Goal: Register for event/course

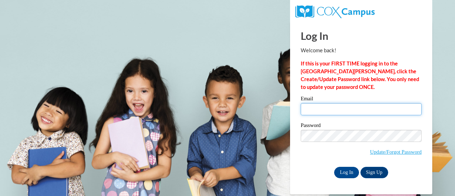
click at [336, 111] on input "Email" at bounding box center [361, 109] width 121 height 12
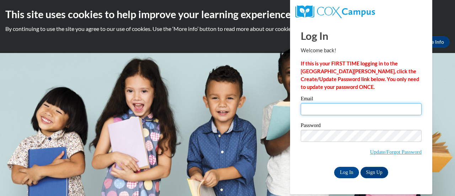
type input "kaitlyn.kaplan@rusd.org"
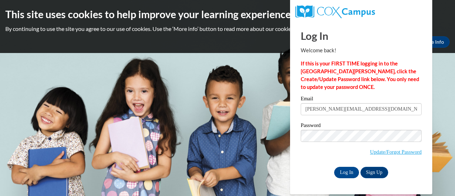
click at [358, 128] on label "Password" at bounding box center [361, 126] width 121 height 7
click at [349, 172] on input "Log In" at bounding box center [346, 172] width 25 height 11
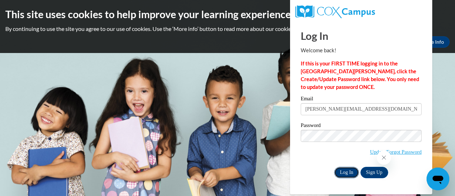
click at [344, 169] on input "Log In" at bounding box center [346, 172] width 25 height 11
click at [346, 172] on input "Log In" at bounding box center [346, 172] width 25 height 11
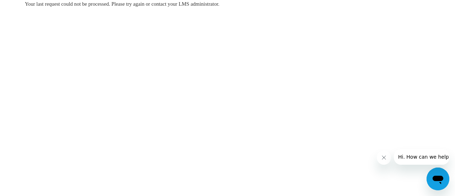
click at [382, 157] on icon "Close message from company" at bounding box center [384, 158] width 6 height 6
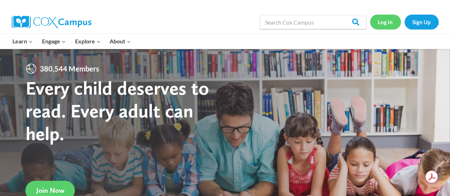
click at [386, 21] on link "Log In" at bounding box center [385, 22] width 31 height 15
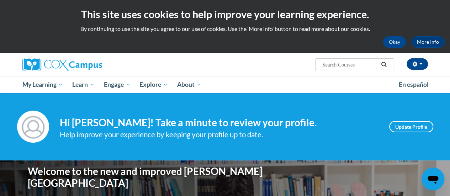
click at [332, 63] on input "Search..." at bounding box center [349, 64] width 57 height 9
type input "reading comprehension"
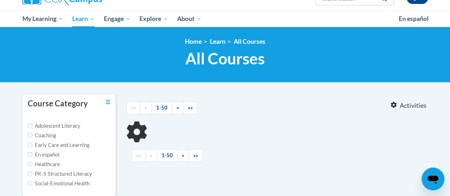
type input "reading comprehension"
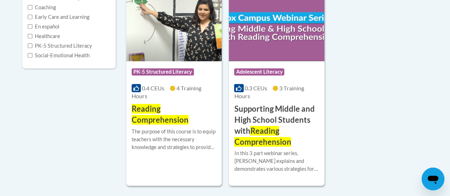
scroll to position [195, 0]
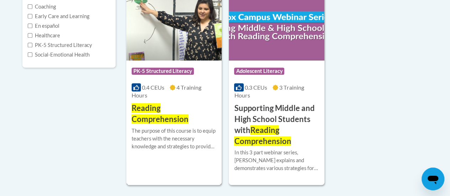
click at [174, 104] on h3 "Reading Comprehension" at bounding box center [174, 114] width 85 height 22
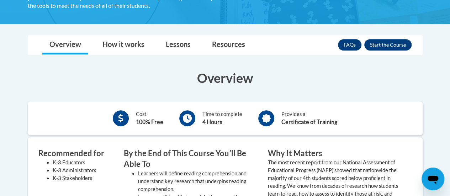
scroll to position [162, 0]
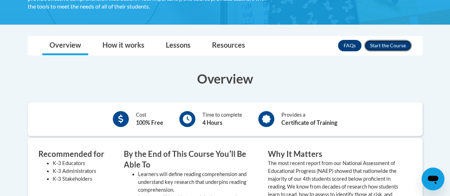
click at [379, 46] on button "Enroll" at bounding box center [387, 45] width 47 height 11
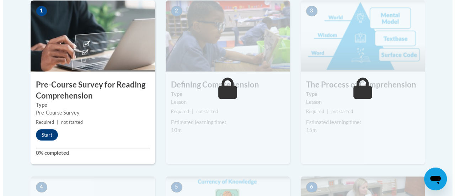
scroll to position [239, 0]
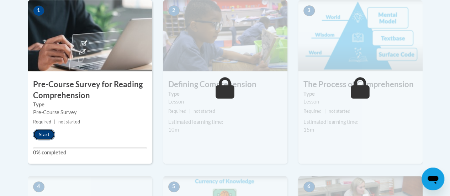
click at [44, 133] on button "Start" at bounding box center [44, 134] width 22 height 11
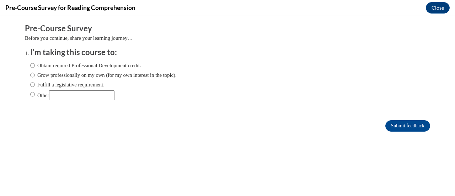
scroll to position [0, 0]
click at [51, 65] on label "Obtain required Professional Development credit." at bounding box center [85, 66] width 111 height 8
click at [35, 65] on input "Obtain required Professional Development credit." at bounding box center [32, 66] width 5 height 8
radio input "true"
click at [390, 122] on input "Submit feedback" at bounding box center [407, 125] width 45 height 11
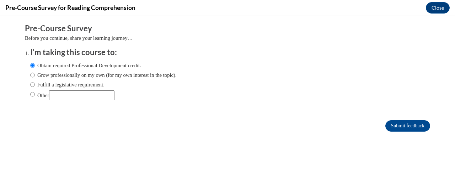
click at [95, 83] on label "Fulfill a legislative requirement." at bounding box center [67, 85] width 74 height 8
click at [35, 83] on input "Fulfill a legislative requirement." at bounding box center [32, 85] width 5 height 8
radio input "true"
click at [390, 124] on input "Submit feedback" at bounding box center [407, 125] width 45 height 11
click at [400, 127] on input "Submit feedback" at bounding box center [407, 125] width 45 height 11
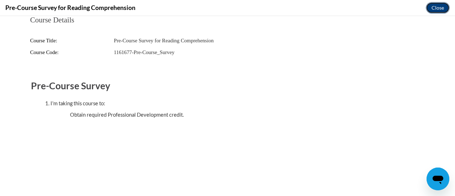
click at [437, 10] on button "Close" at bounding box center [438, 7] width 24 height 11
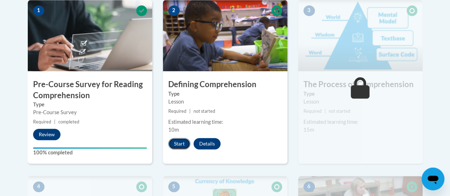
click at [175, 140] on button "Start" at bounding box center [179, 143] width 22 height 11
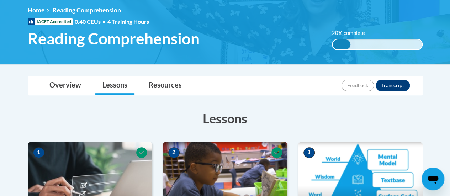
click at [278, 120] on h3 "Lessons" at bounding box center [225, 119] width 395 height 18
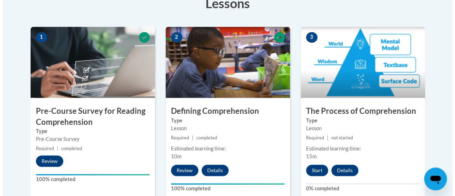
scroll to position [213, 0]
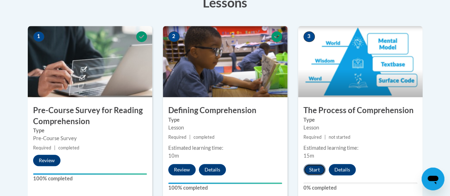
click at [319, 165] on button "Start" at bounding box center [314, 169] width 22 height 11
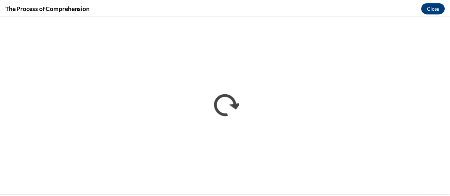
scroll to position [0, 0]
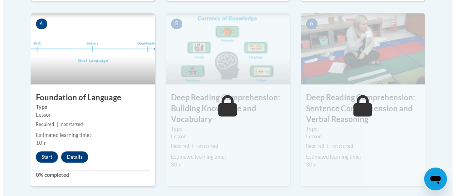
scroll to position [422, 0]
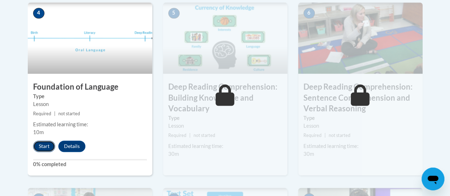
click at [45, 144] on button "Start" at bounding box center [44, 145] width 22 height 11
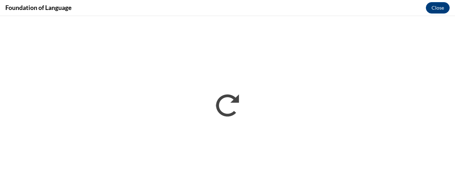
scroll to position [0, 0]
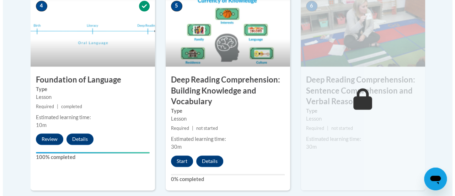
scroll to position [429, 0]
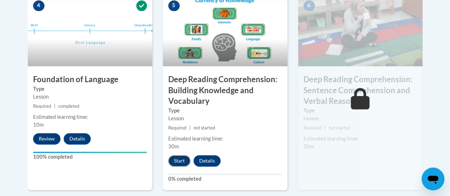
click at [178, 160] on button "Start" at bounding box center [179, 160] width 22 height 11
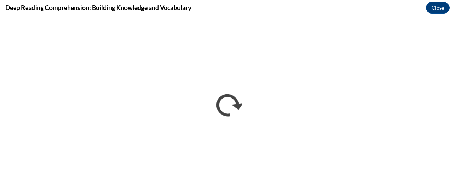
scroll to position [0, 0]
